Goal: Find specific page/section: Find specific page/section

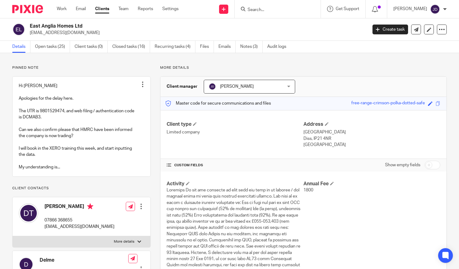
drag, startPoint x: 0, startPoint y: 0, endPoint x: 258, endPoint y: 11, distance: 258.4
click at [258, 11] on input "Search" at bounding box center [274, 10] width 55 height 6
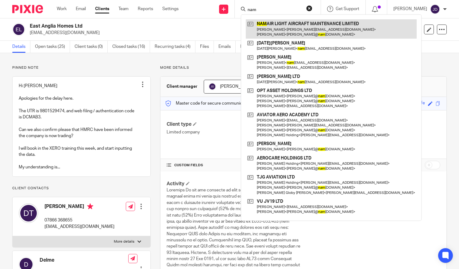
type input "nam"
click at [284, 25] on link at bounding box center [331, 28] width 171 height 19
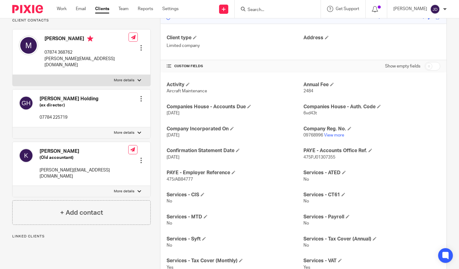
scroll to position [92, 0]
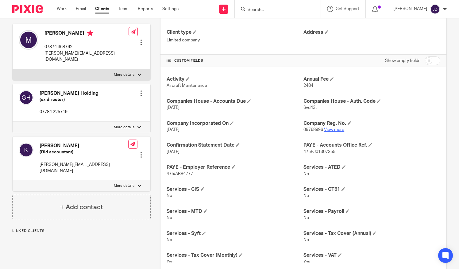
click at [327, 129] on link "View more" at bounding box center [334, 130] width 20 height 4
